Goal: Information Seeking & Learning: Learn about a topic

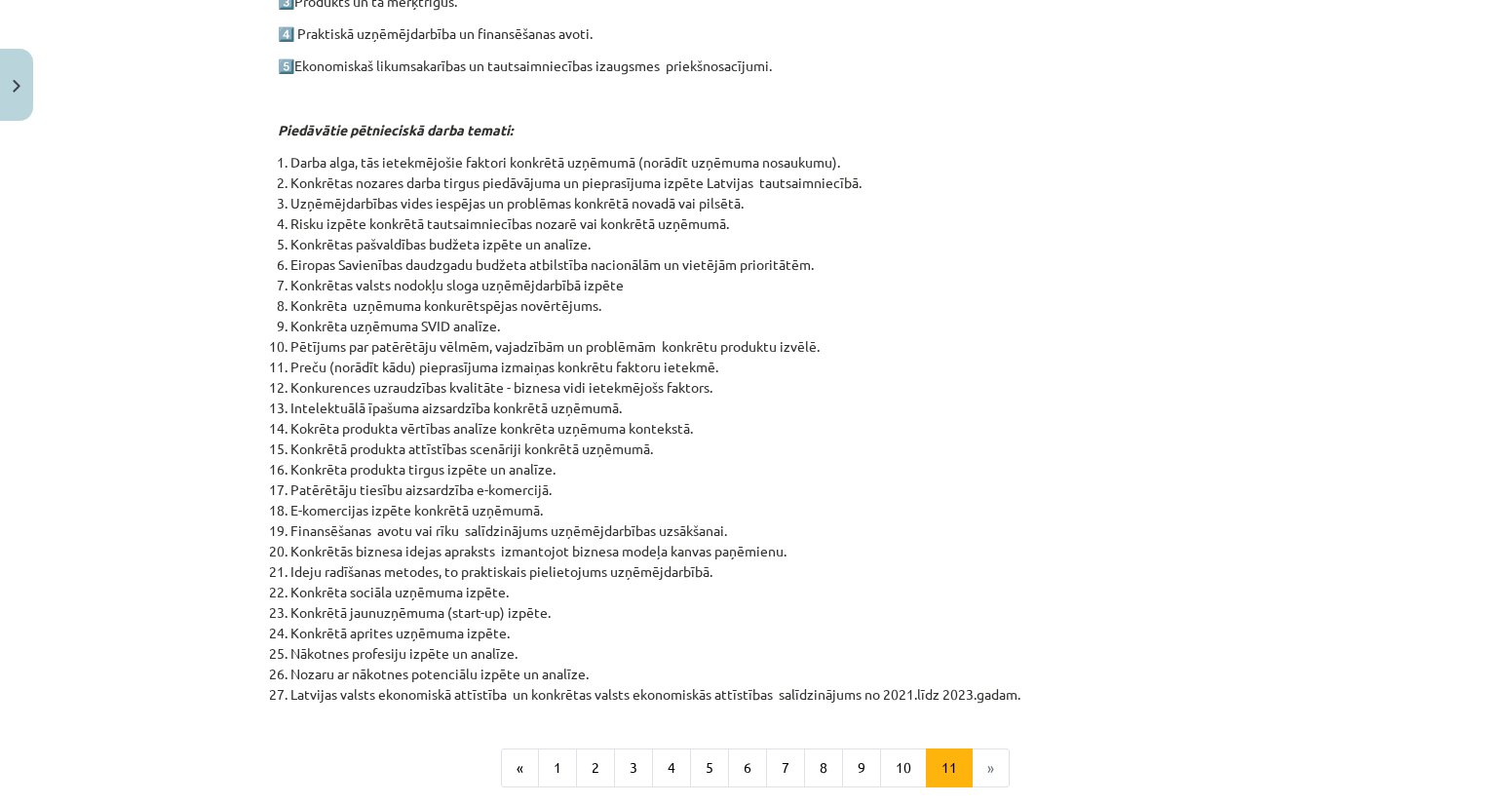
scroll to position [606, 0]
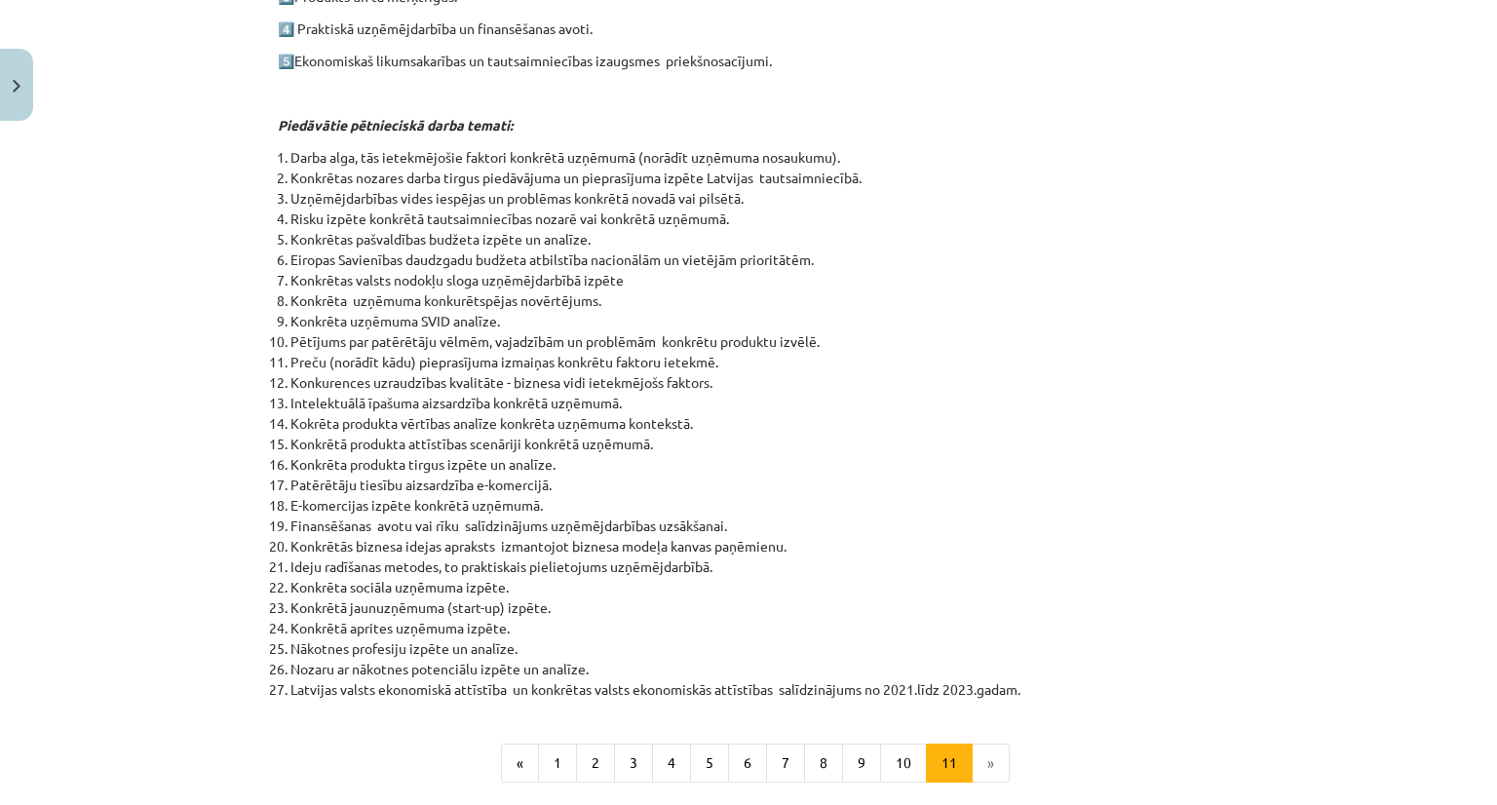
click at [351, 437] on li "Konkrētā produkta attīstības scenāriji konkrētā uzņēmumā." at bounding box center [755, 444] width 929 height 20
copy ol "Konkrētā produkta attīstības scenāriji konkrētā uzņēmumā."
click at [374, 464] on li "Konkrēta produkta tirgus izpēte un analīze." at bounding box center [755, 464] width 929 height 20
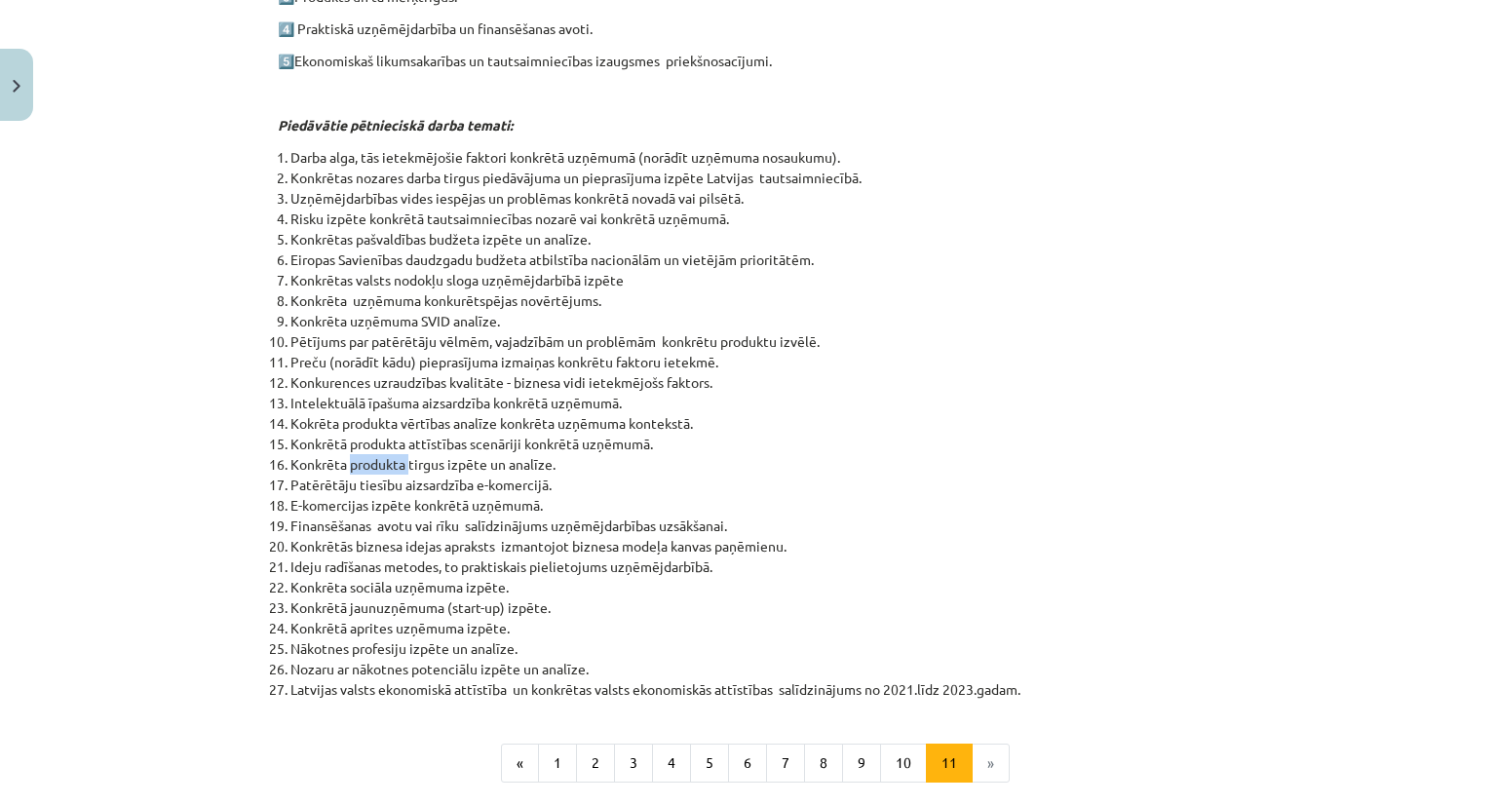
click at [374, 464] on li "Konkrēta produkta tirgus izpēte un analīze." at bounding box center [755, 464] width 929 height 20
copy ol "Konkrēta produkta tirgus izpēte un analīze."
click at [438, 422] on li "Kokrēta produkta vērtības analīze konkrēta uzņēmuma kontekstā." at bounding box center [755, 423] width 929 height 20
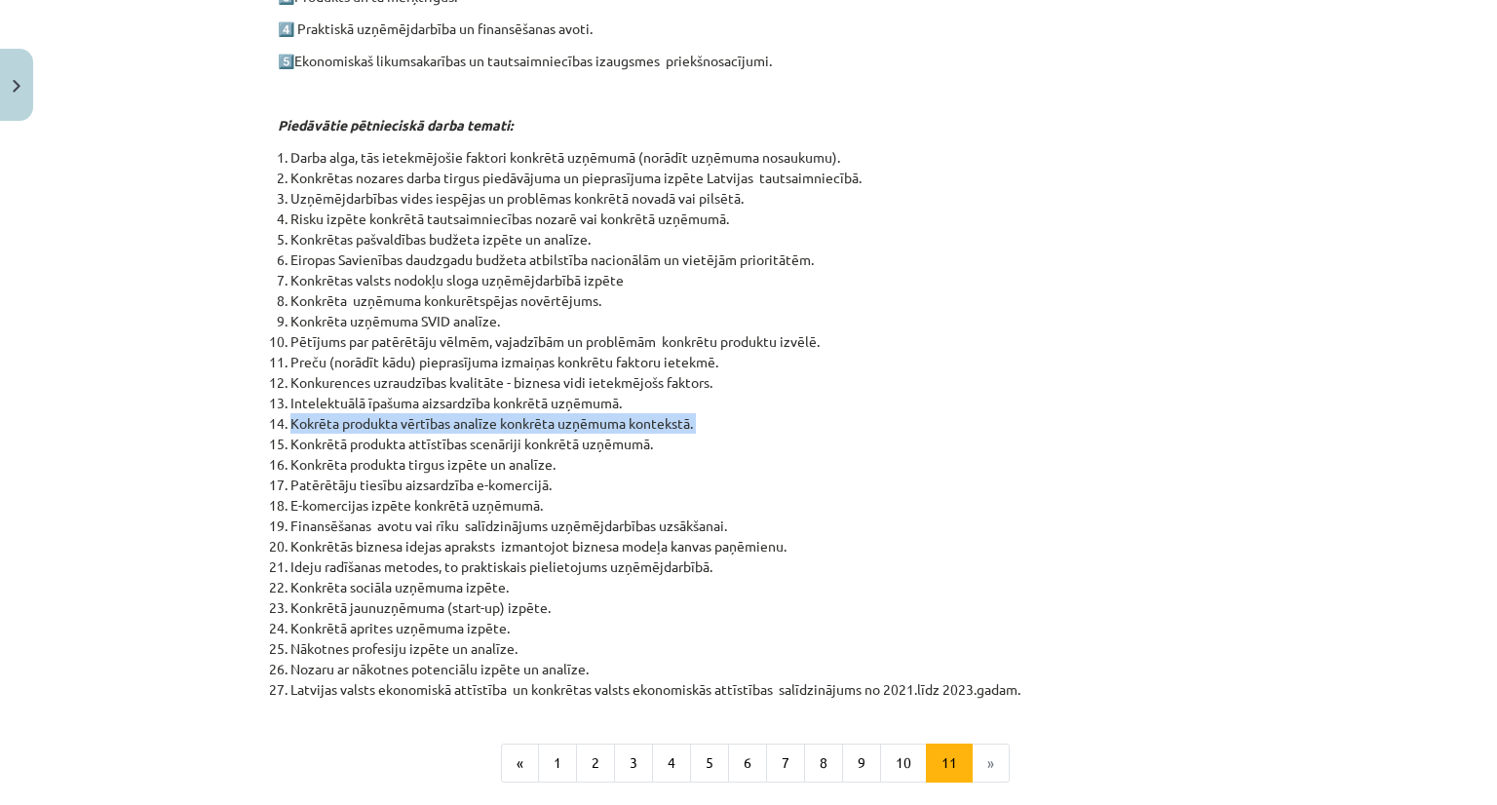
click at [438, 422] on li "Kokrēta produkta vērtības analīze konkrēta uzņēmuma kontekstā." at bounding box center [755, 423] width 929 height 20
copy ol "Kokrēta produkta vērtības analīze konkrēta uzņēmuma kontekstā."
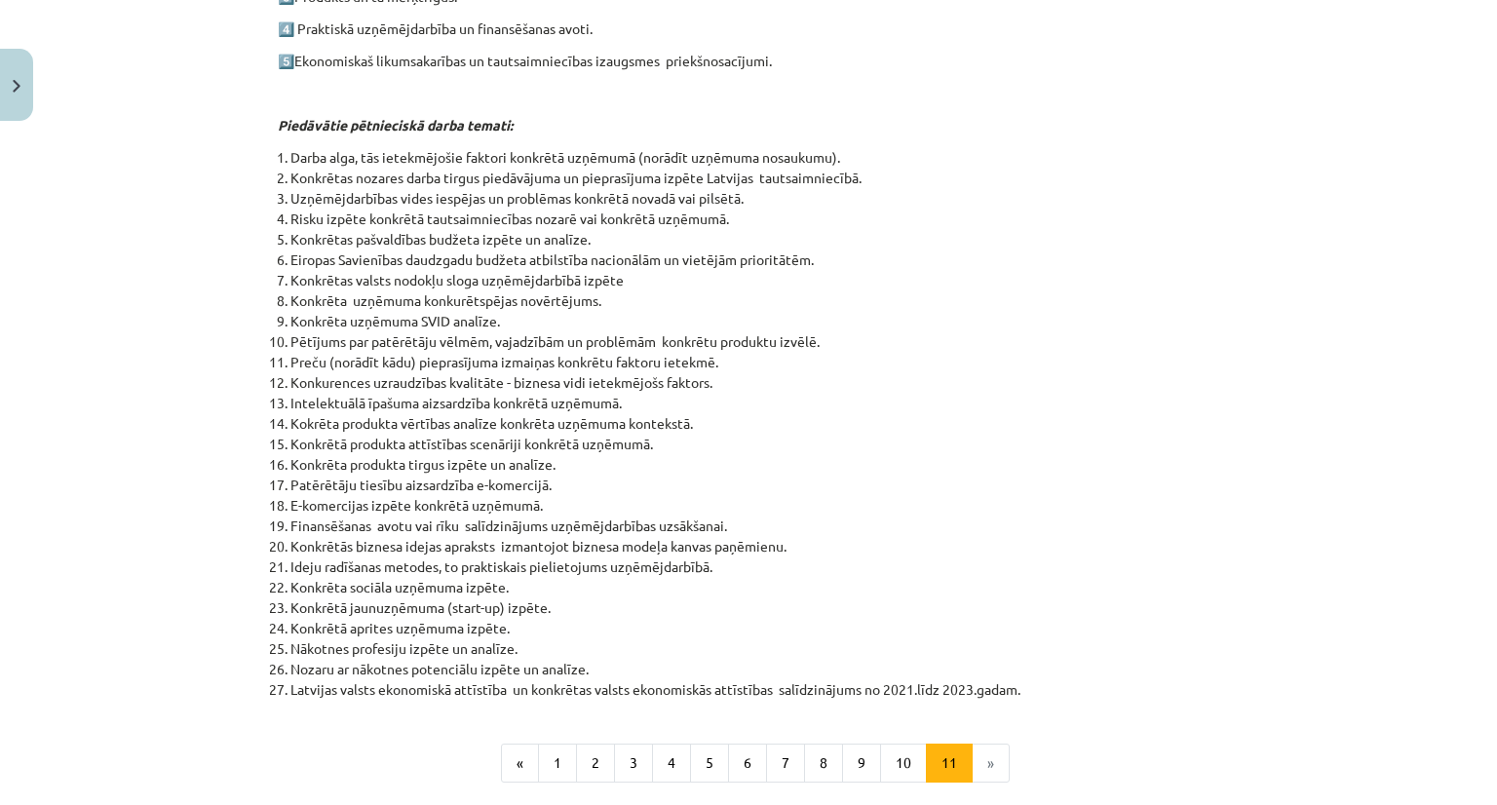
click at [756, 496] on li "E-komercijas izpēte konkrētā uzņēmumā." at bounding box center [755, 505] width 929 height 20
